Goal: Transaction & Acquisition: Purchase product/service

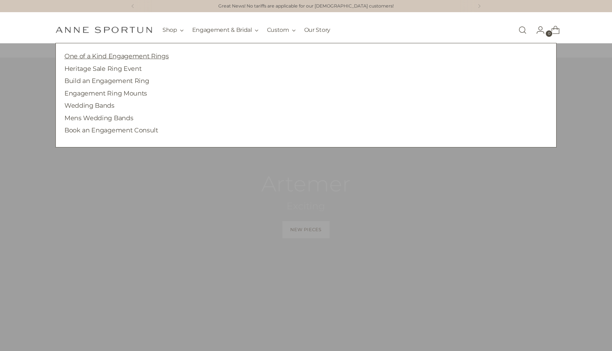
click at [154, 56] on link "One of a Kind Engagement Rings" at bounding box center [116, 56] width 104 height 8
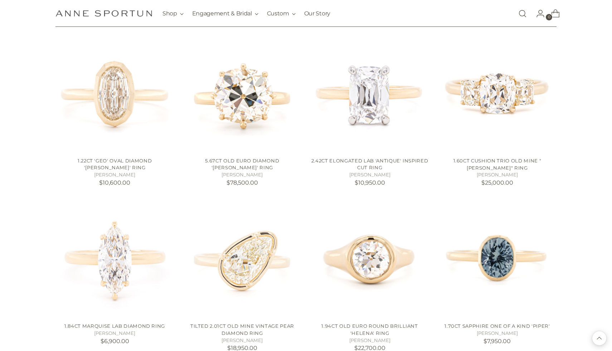
scroll to position [490, 0]
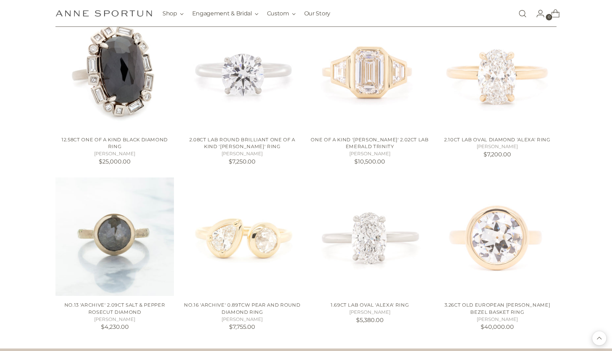
scroll to position [841, 0]
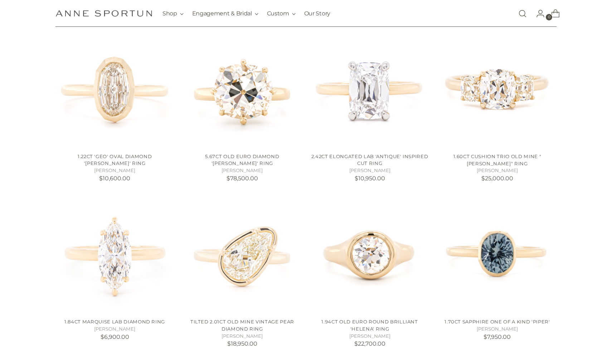
scroll to position [788, 0]
